Goal: Task Accomplishment & Management: Complete application form

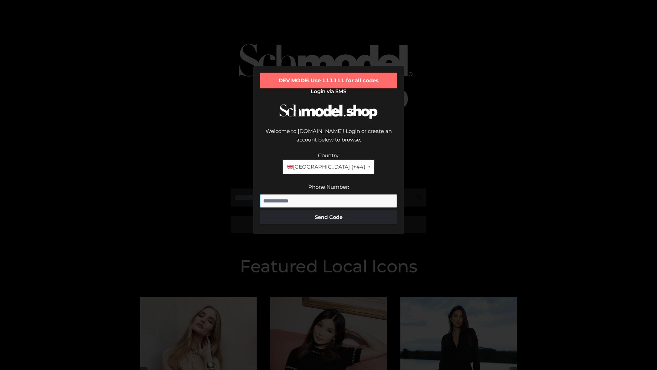
click at [329, 194] on input "Phone Number:" at bounding box center [328, 201] width 137 height 14
type input "**********"
click at [329, 210] on button "Send Code" at bounding box center [328, 217] width 137 height 14
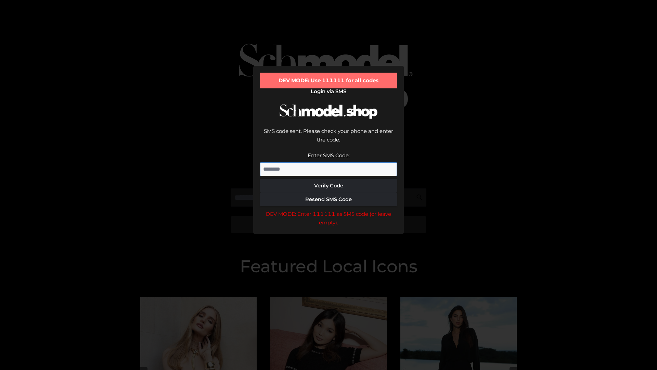
click at [329, 162] on input "Enter SMS Code:" at bounding box center [328, 169] width 137 height 14
type input "******"
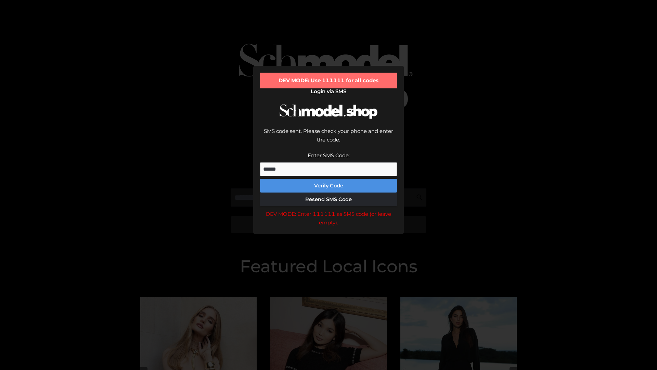
click at [329, 179] on button "Verify Code" at bounding box center [328, 186] width 137 height 14
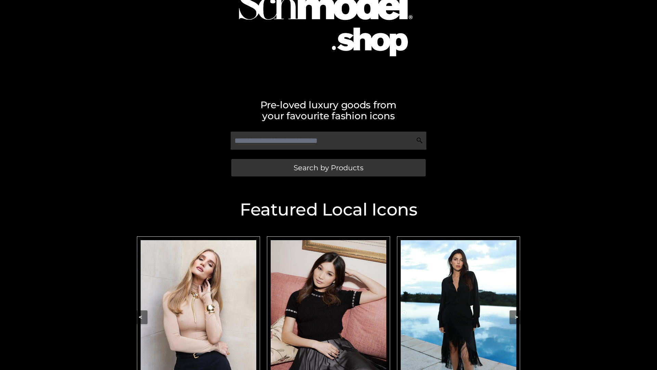
scroll to position [145, 0]
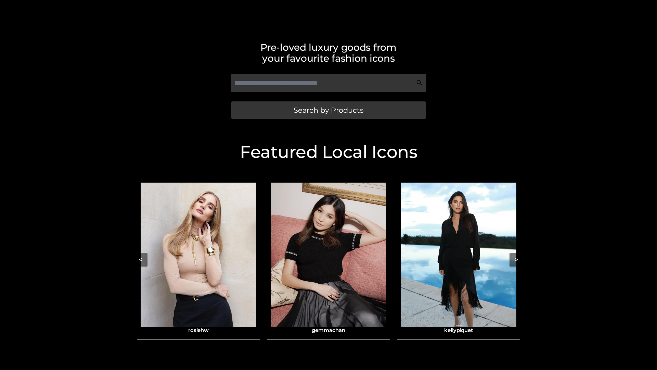
scroll to position [145, 0]
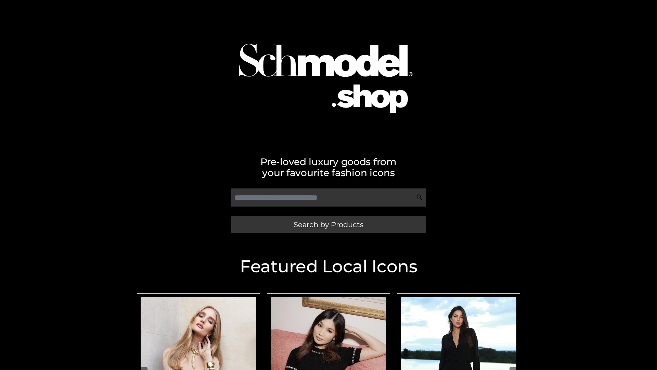
scroll to position [48, 0]
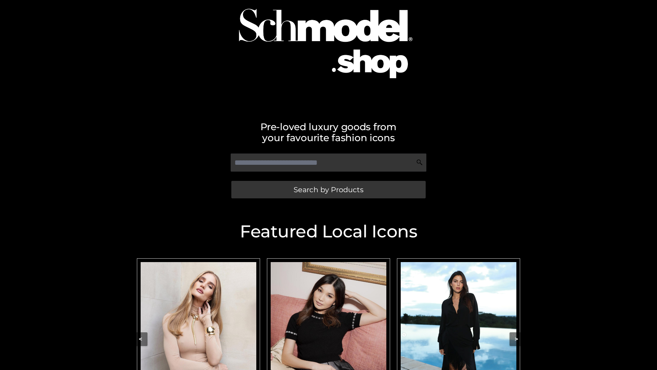
scroll to position [145, 0]
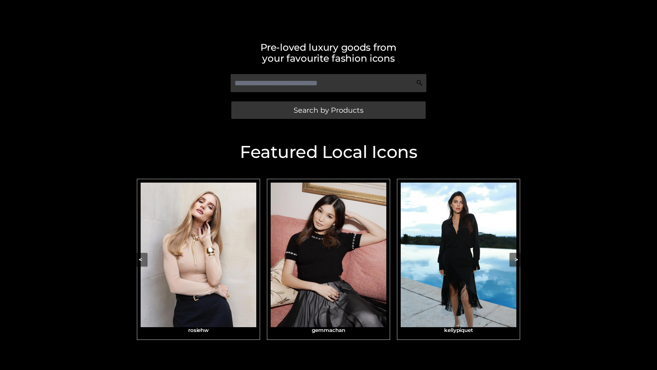
scroll to position [145, 0]
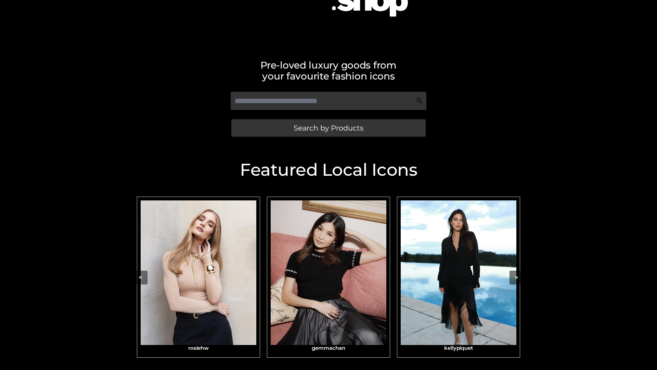
scroll to position [119, 0]
